Goal: Task Accomplishment & Management: Use online tool/utility

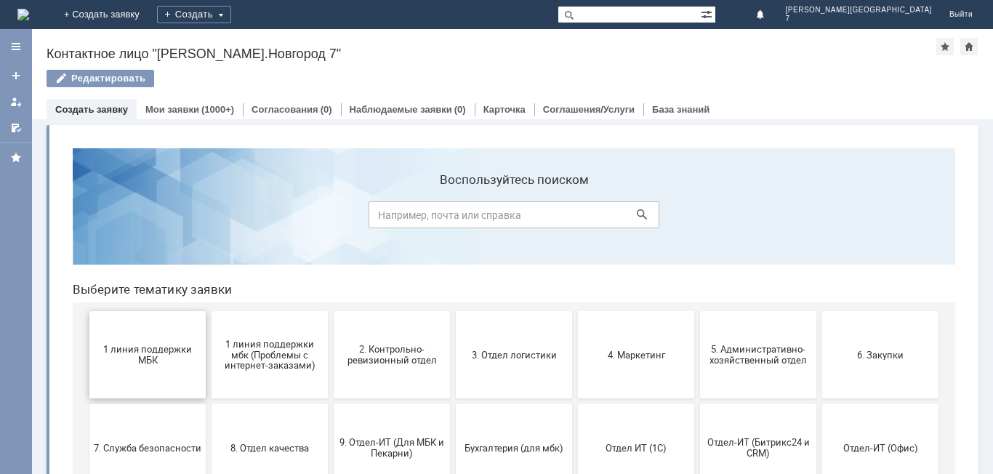
click at [158, 355] on span "1 линия поддержки МБК" at bounding box center [148, 355] width 108 height 22
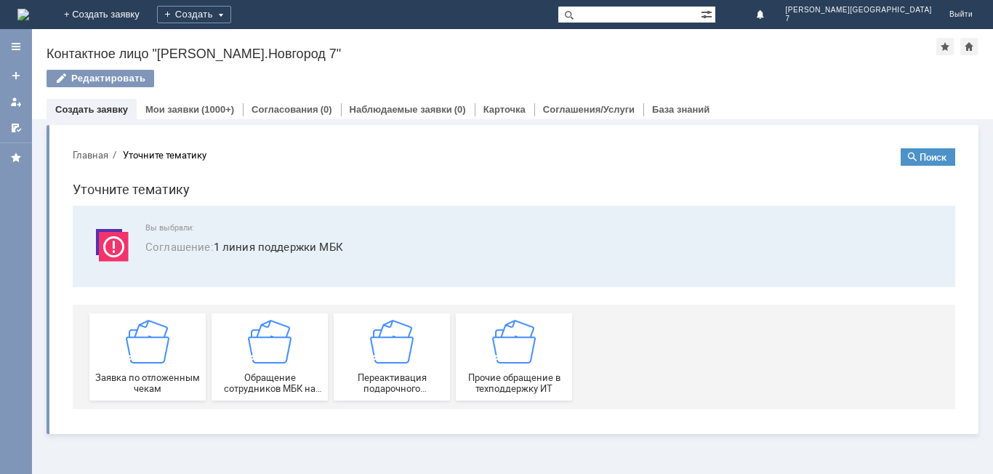
click at [158, 355] on img at bounding box center [148, 342] width 44 height 44
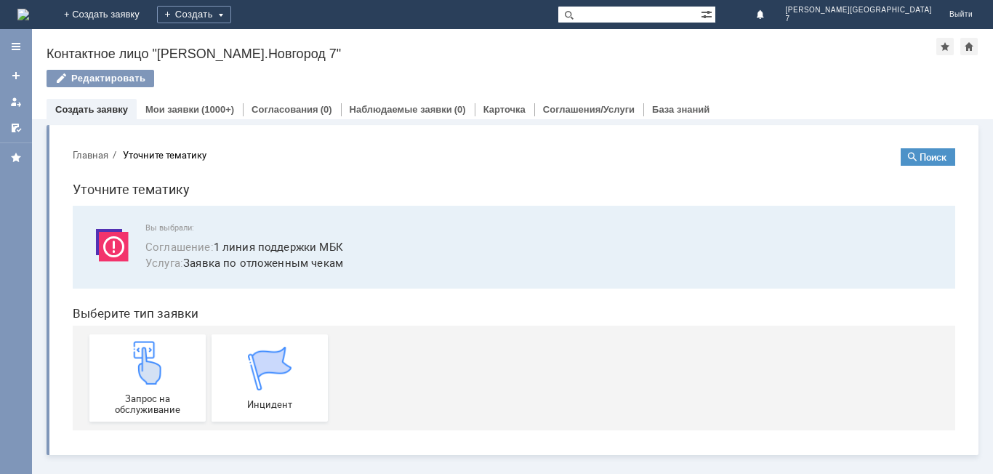
click at [158, 355] on img at bounding box center [148, 363] width 44 height 44
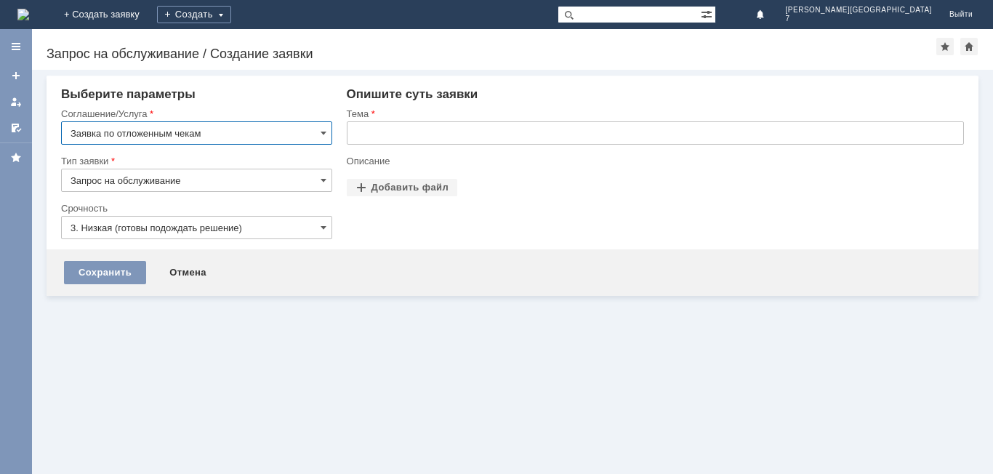
click at [470, 125] on input "text" at bounding box center [655, 132] width 617 height 23
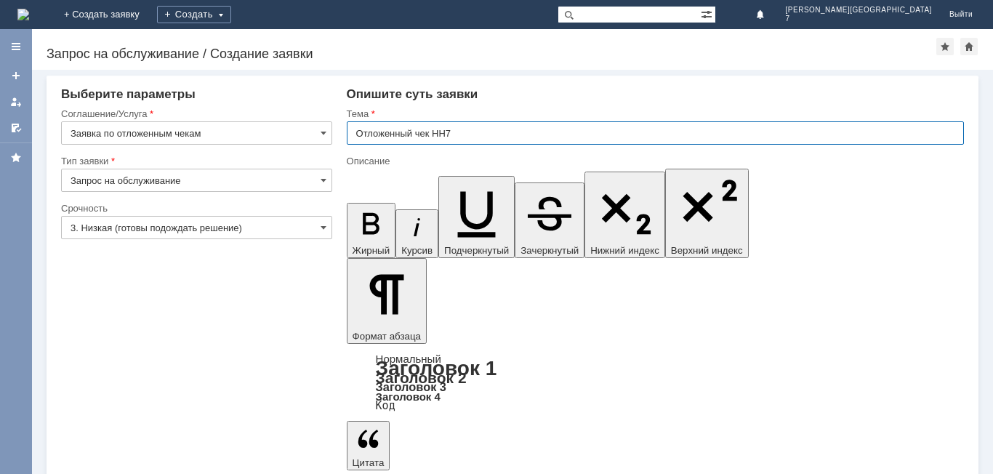
type input "Отложенный чек НН7"
